Goal: Task Accomplishment & Management: Manage account settings

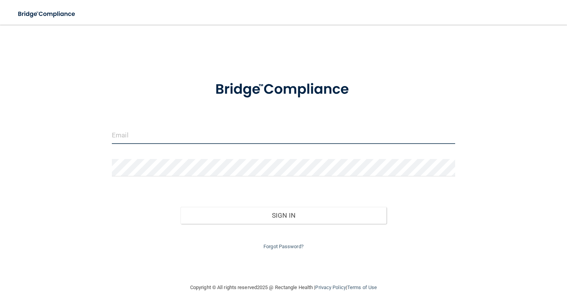
click at [235, 139] on input "email" at bounding box center [283, 134] width 343 height 17
click at [164, 129] on input "email" at bounding box center [283, 134] width 343 height 17
